Goal: Check status: Check status

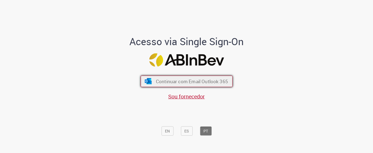
click at [165, 82] on span "Continuar com Email Outlook 365" at bounding box center [192, 81] width 72 height 6
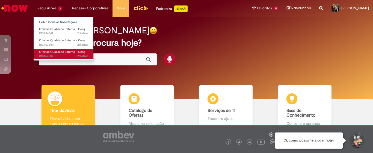
click at [55, 51] on span "Ofertas Qualidade Externa - Ceng" at bounding box center [62, 52] width 46 height 4
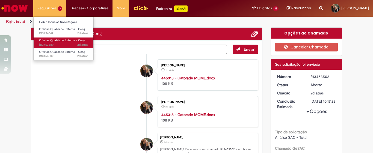
click at [72, 45] on span "2d atrás 2 dias atrás R13453589" at bounding box center [63, 45] width 49 height 4
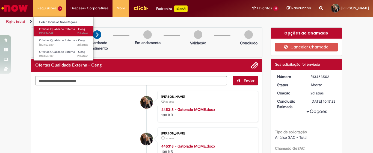
click at [70, 27] on span "Ofertas Qualidade Externa - Ceng" at bounding box center [62, 29] width 46 height 4
